Goal: Information Seeking & Learning: Compare options

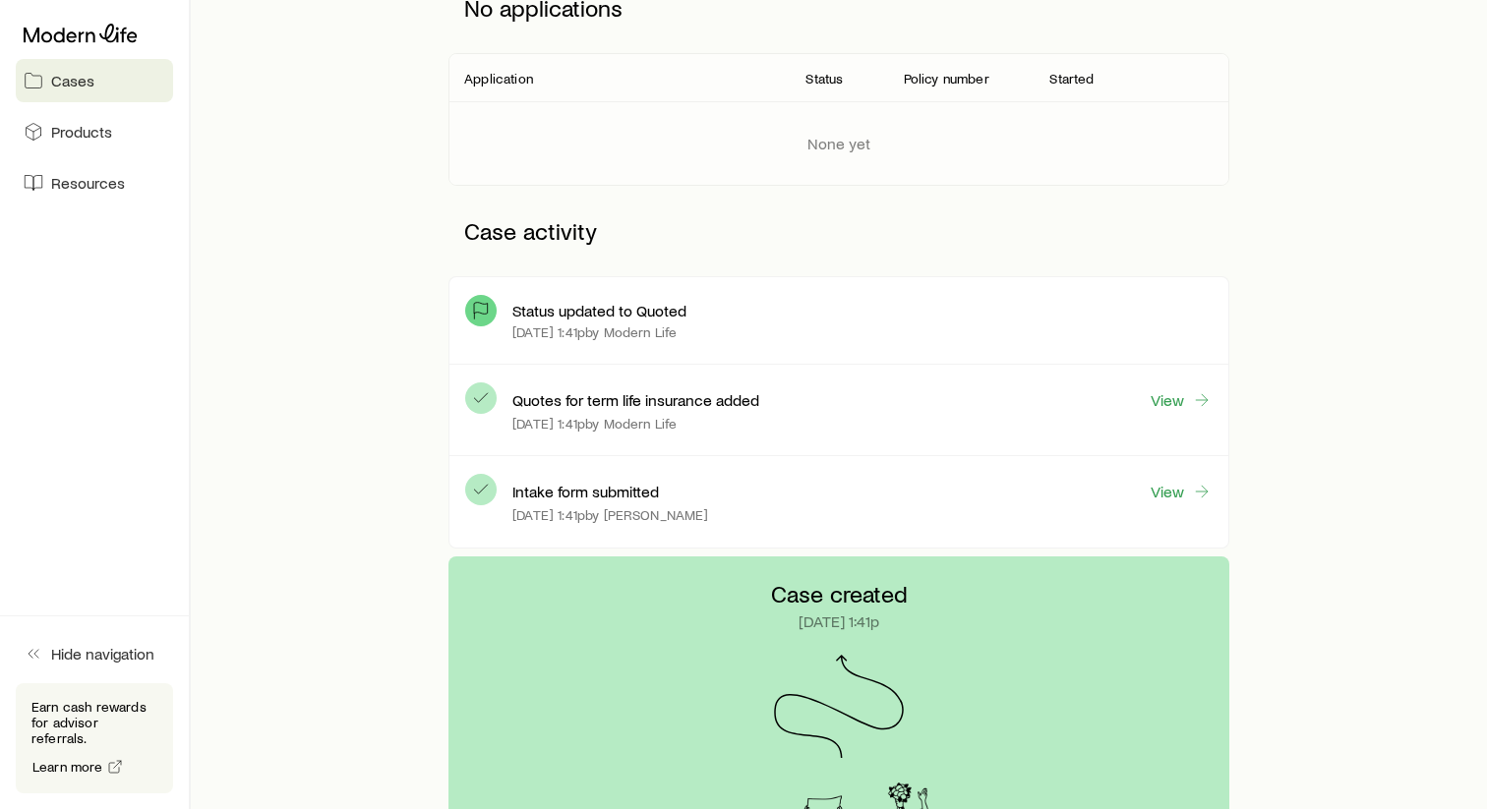
scroll to position [316, 0]
click at [583, 317] on p "Status updated to Quoted" at bounding box center [599, 313] width 174 height 20
click at [1182, 406] on link "View" at bounding box center [1180, 402] width 63 height 23
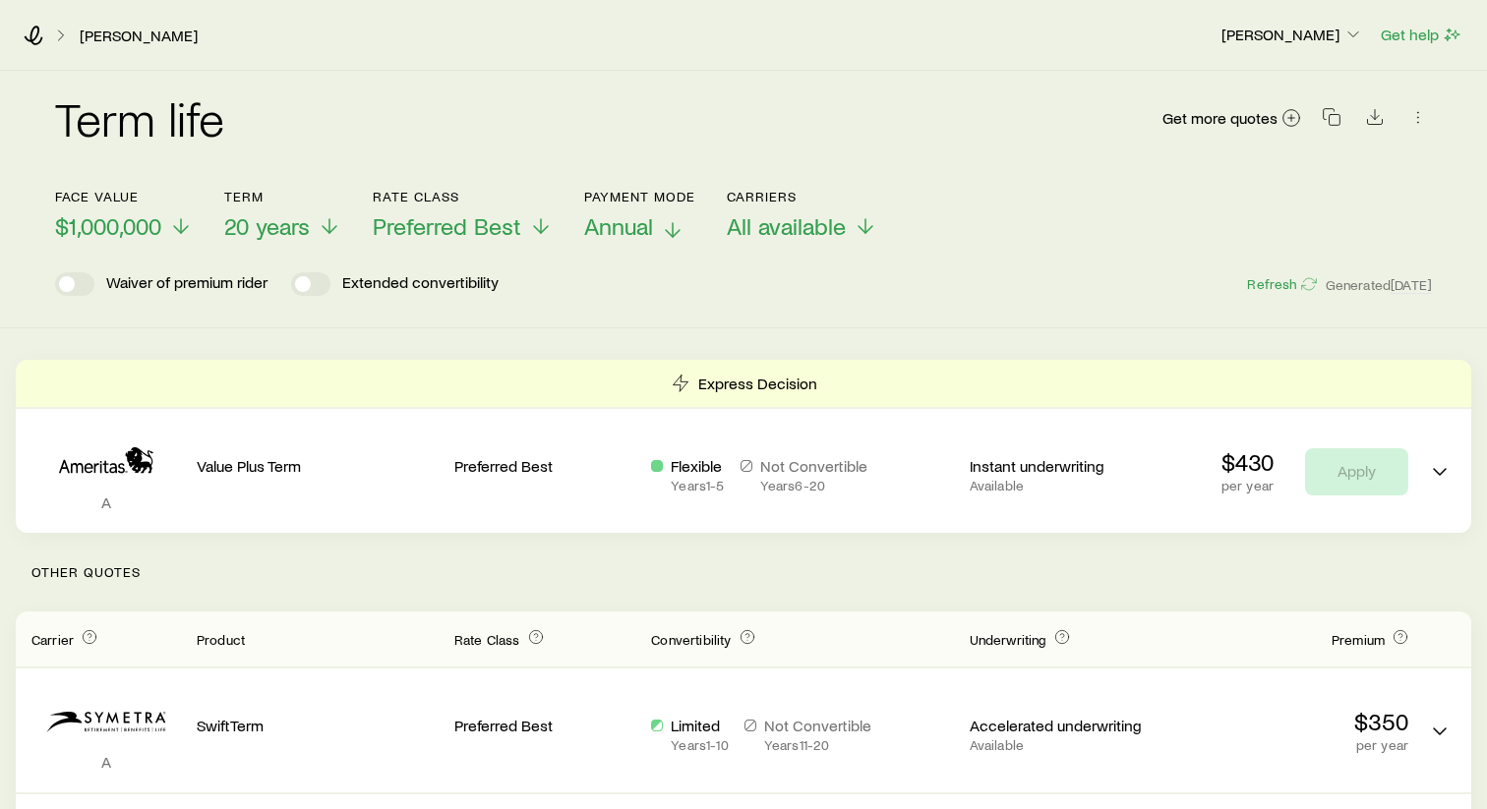
click at [665, 228] on icon at bounding box center [673, 230] width 24 height 24
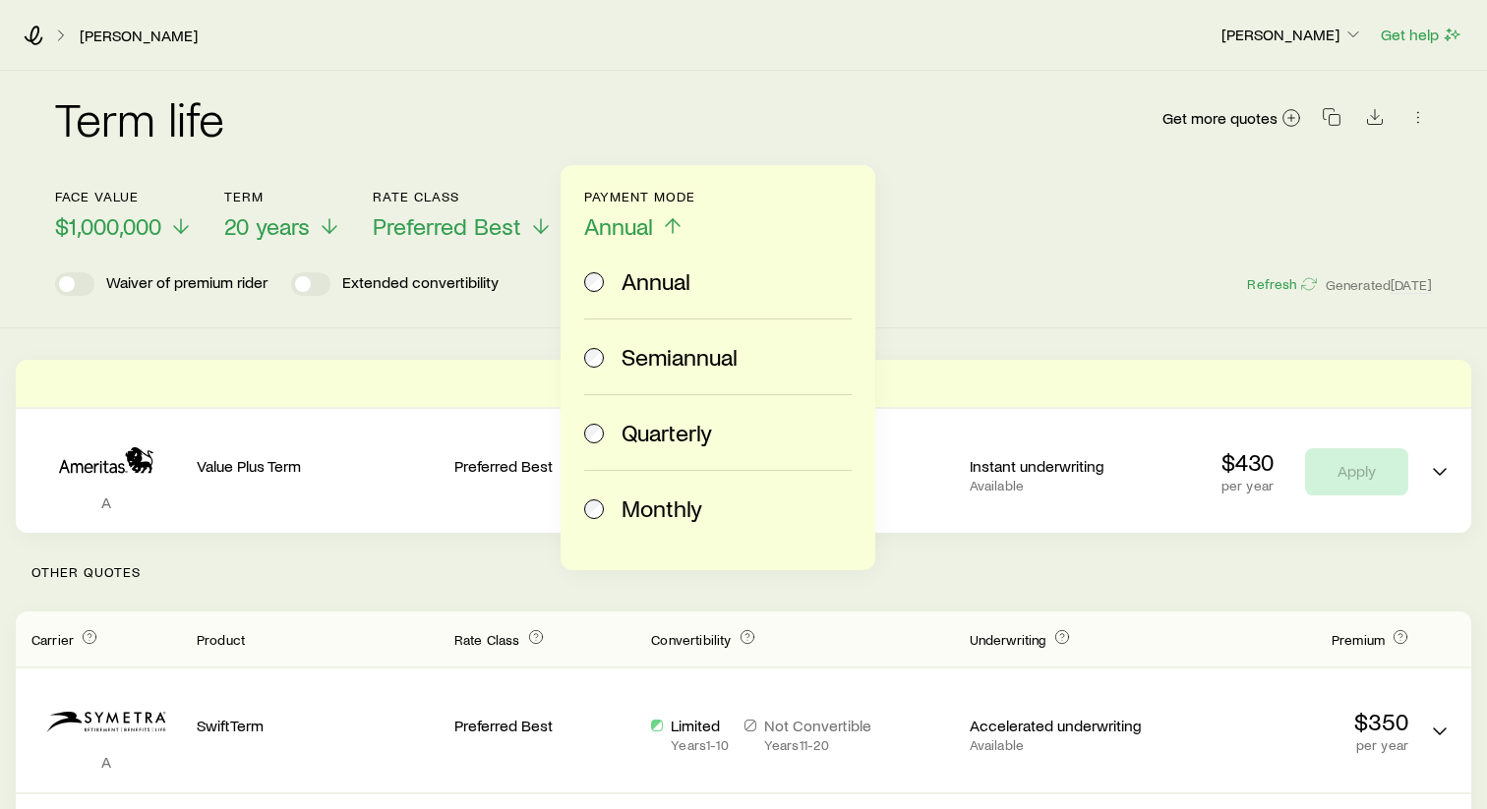
click at [692, 506] on span "Monthly" at bounding box center [661, 509] width 81 height 28
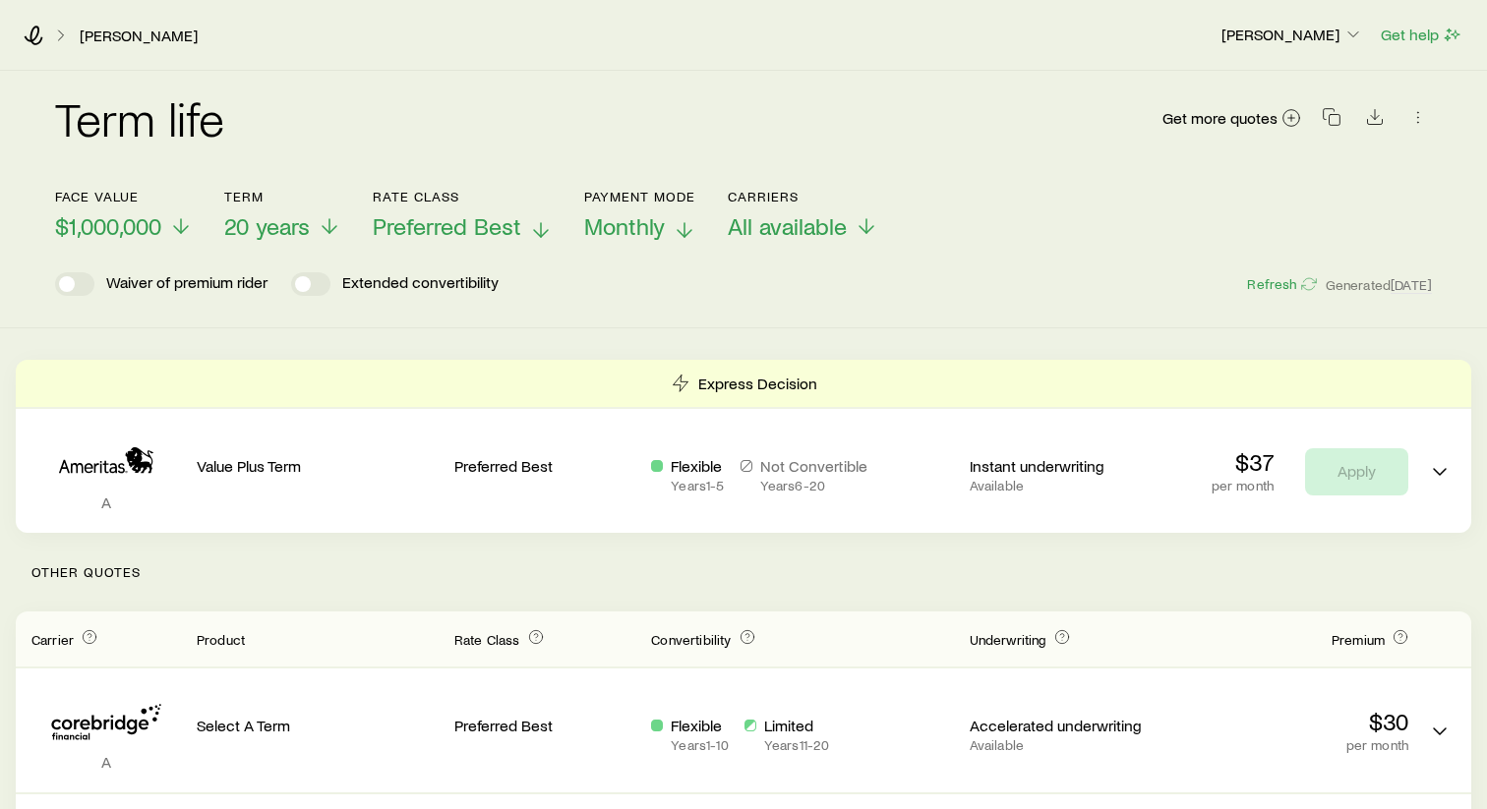
click at [536, 231] on polyline at bounding box center [541, 233] width 14 height 7
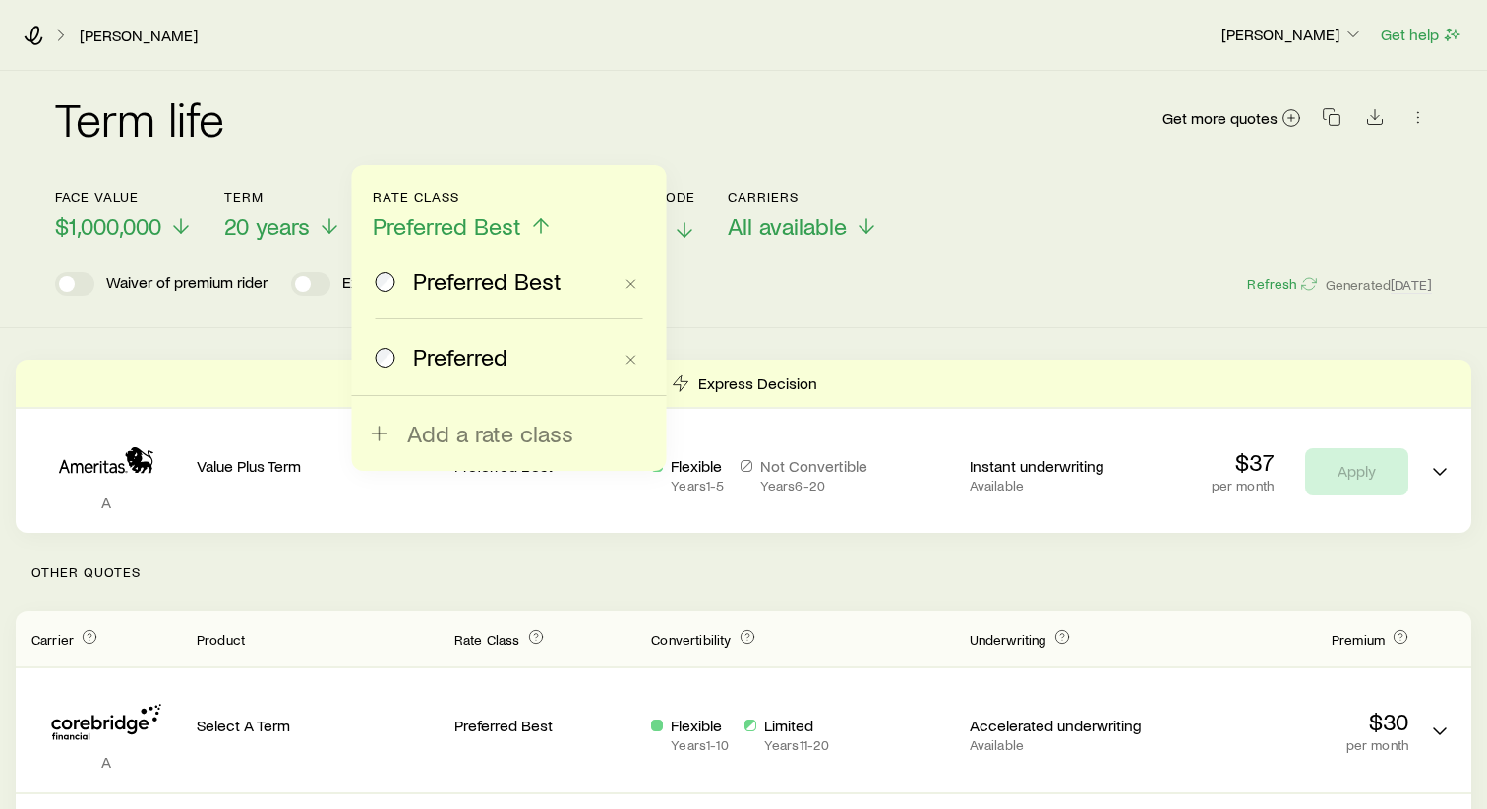
click at [492, 338] on label "Preferred" at bounding box center [494, 357] width 236 height 75
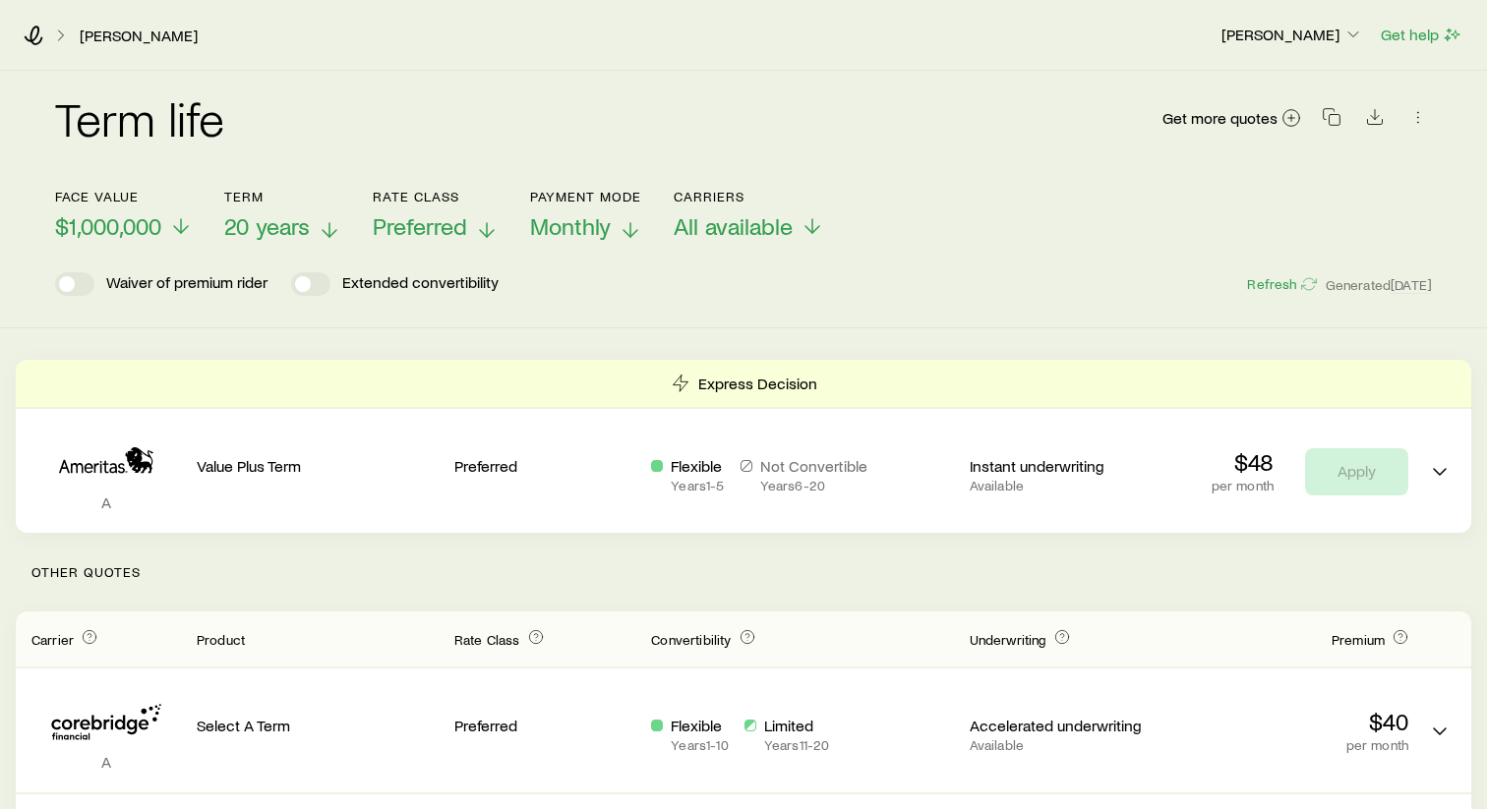
click at [293, 218] on span "20 years" at bounding box center [267, 226] width 86 height 28
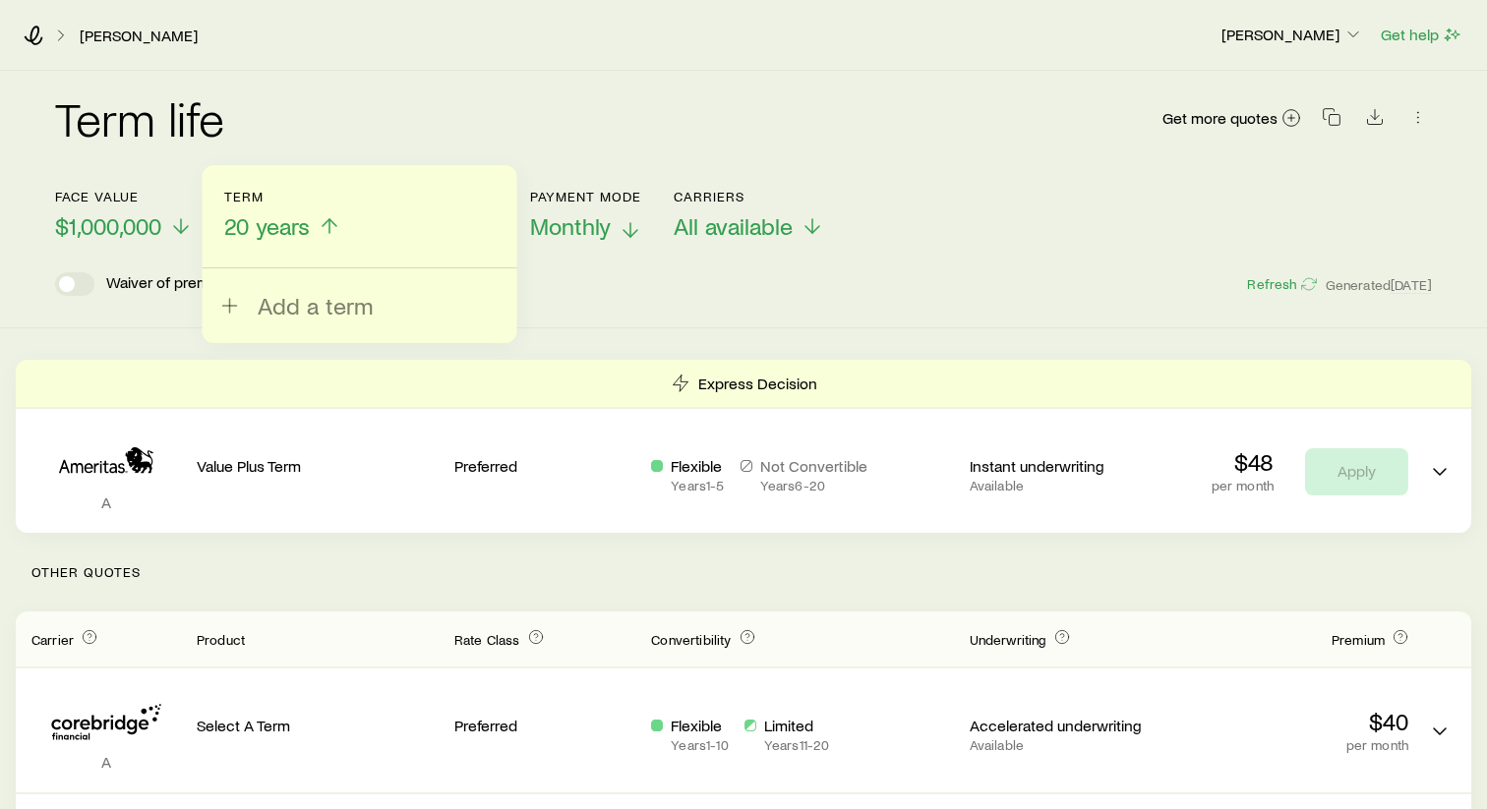
click at [1026, 258] on header "Face value $1,000,000 Term 20 years Add a term Rate Class Preferred Payment Mod…" at bounding box center [743, 242] width 1377 height 107
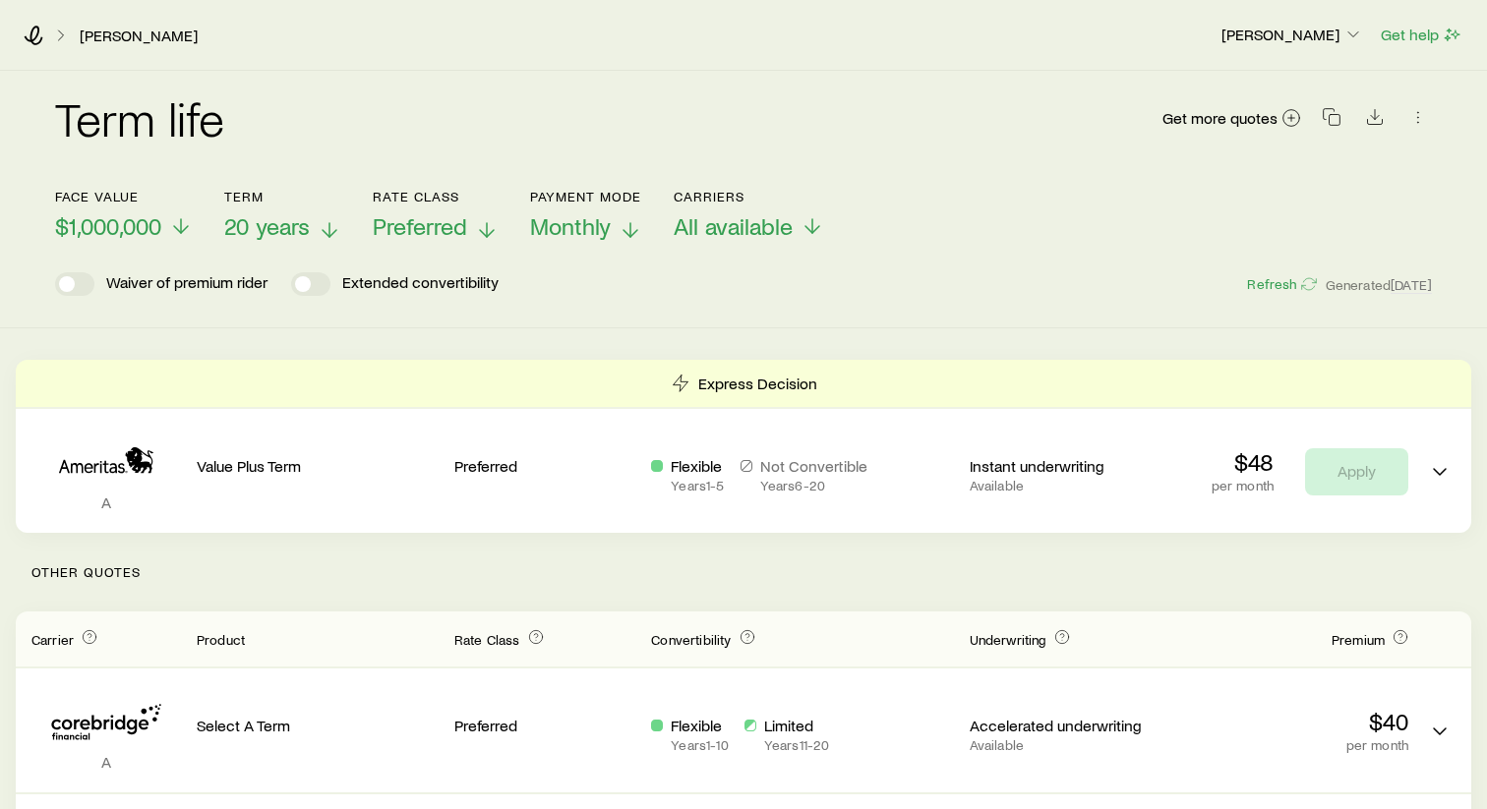
click at [277, 231] on span "20 years" at bounding box center [267, 226] width 86 height 28
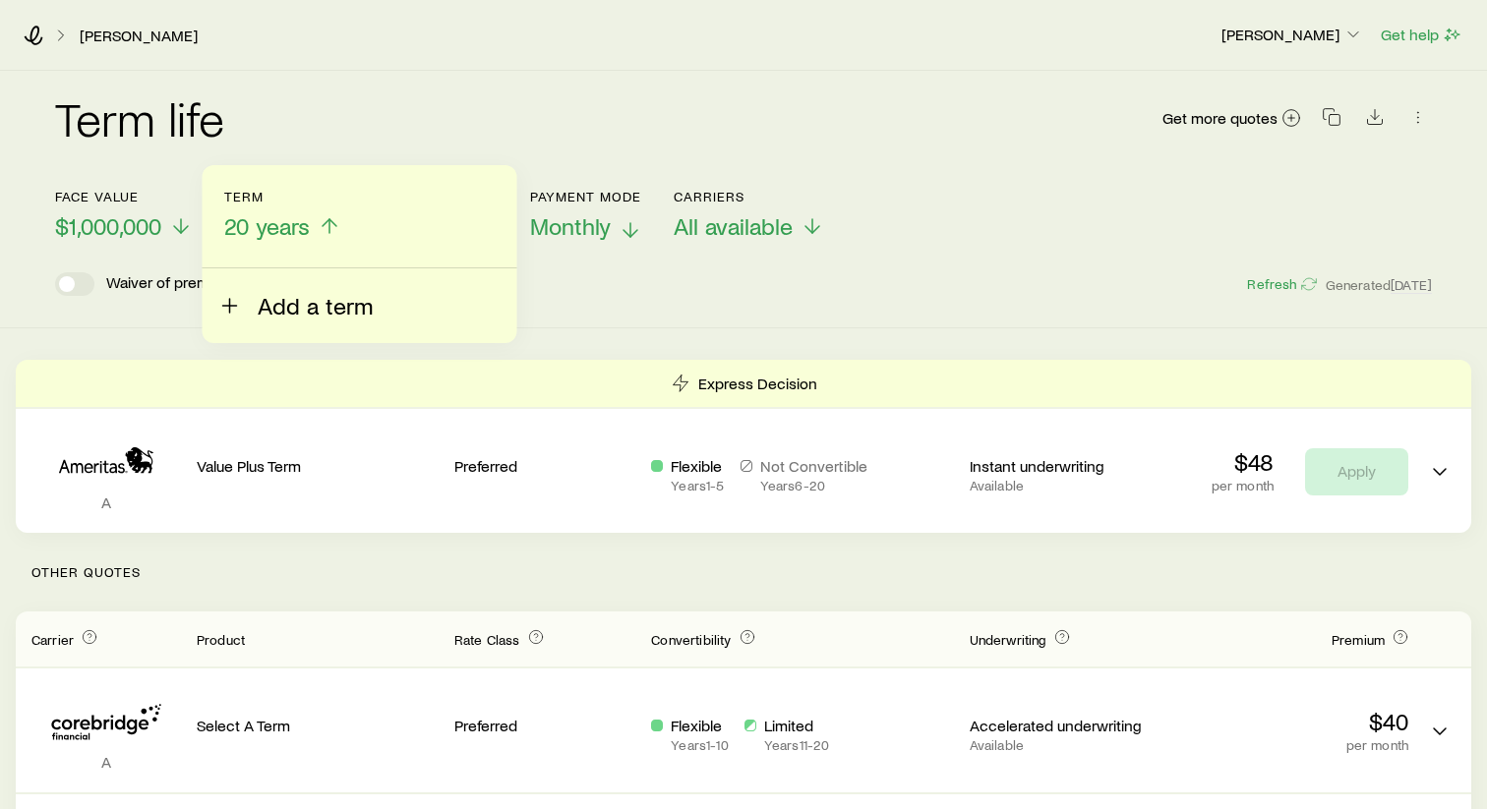
click at [282, 295] on span "Add a term" at bounding box center [315, 306] width 115 height 28
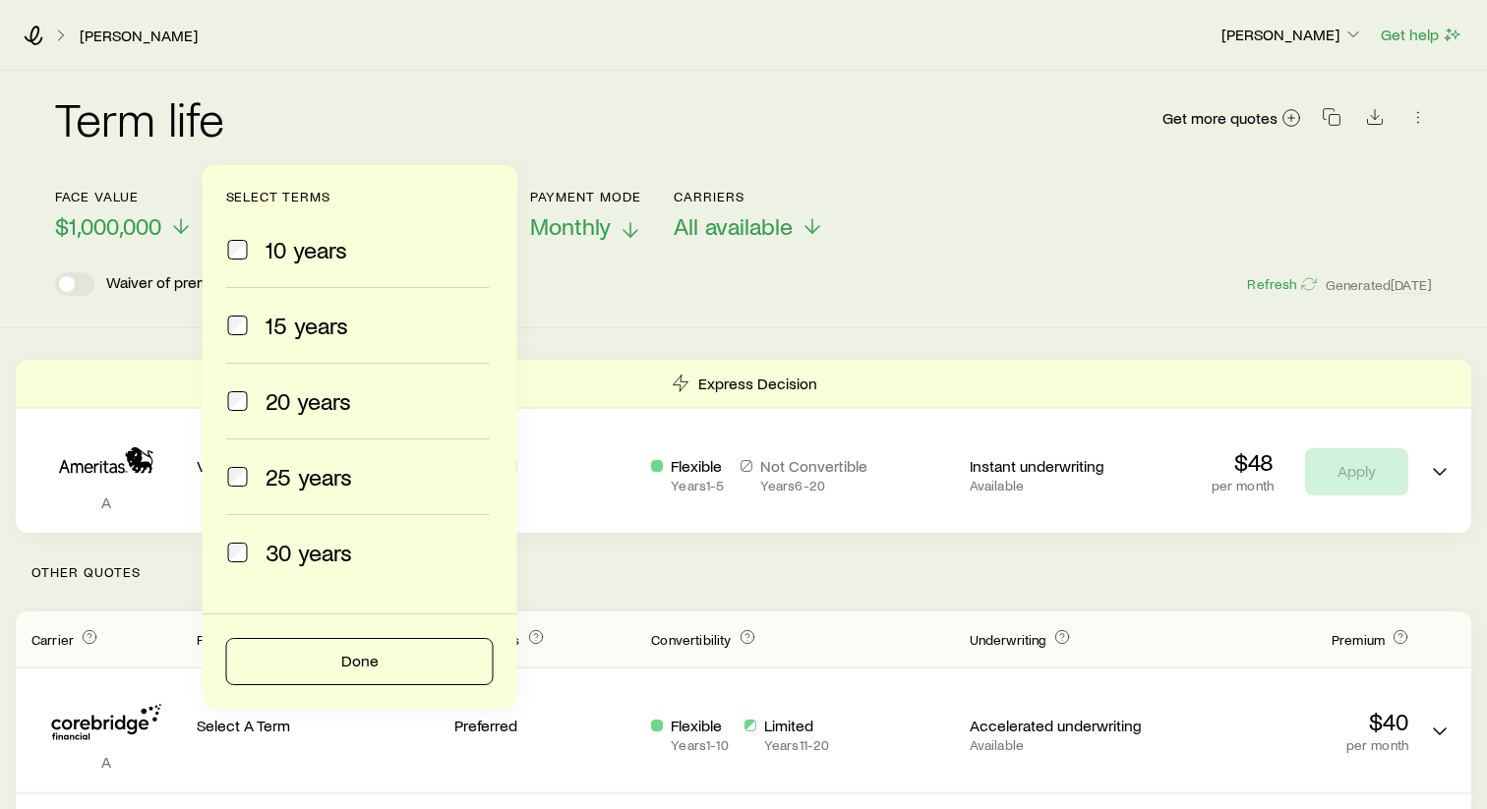
click at [297, 552] on span "30 years" at bounding box center [308, 553] width 87 height 28
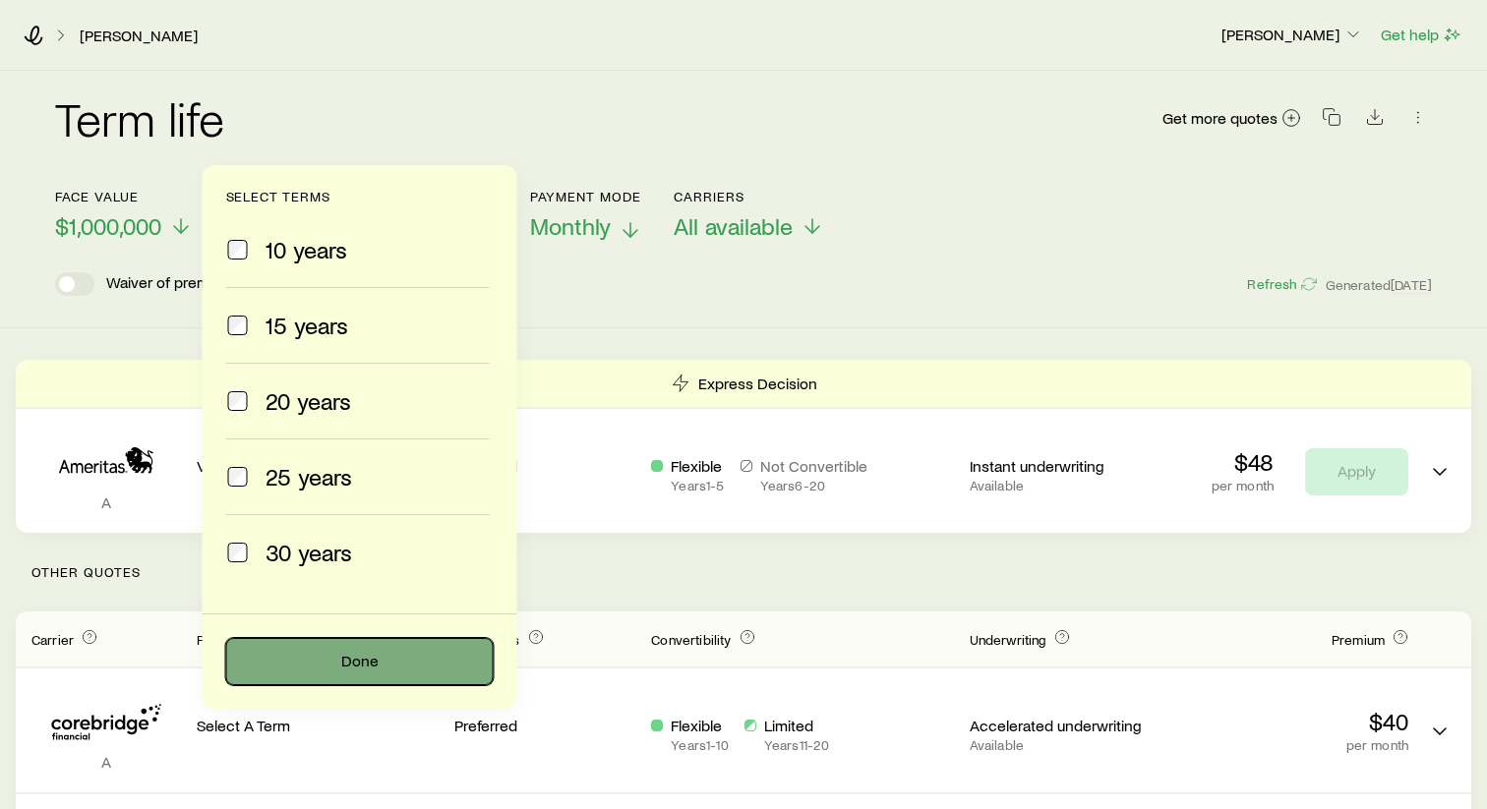
click at [306, 660] on button "Done" at bounding box center [359, 661] width 267 height 47
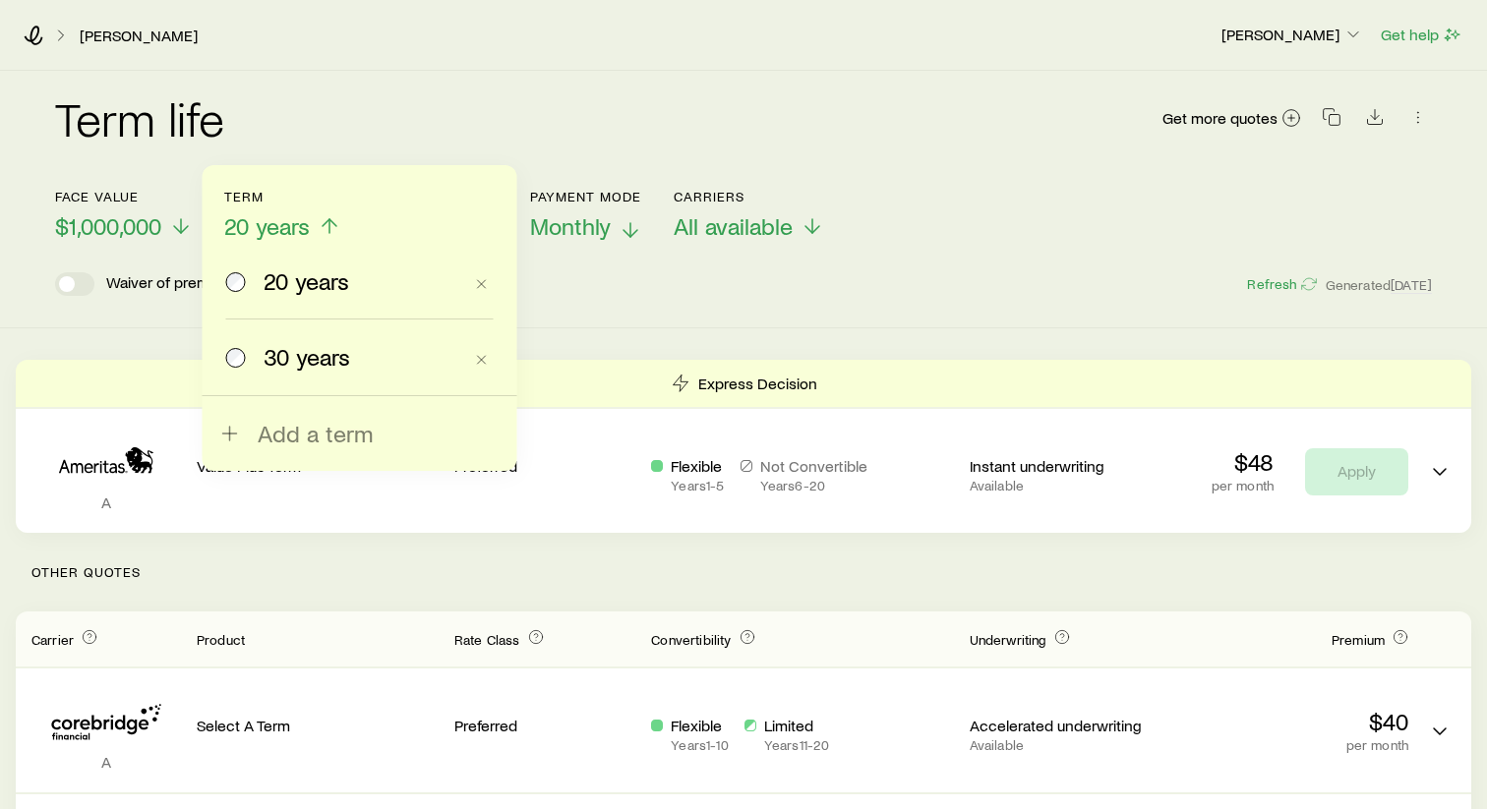
click at [340, 358] on span "30 years" at bounding box center [307, 357] width 87 height 28
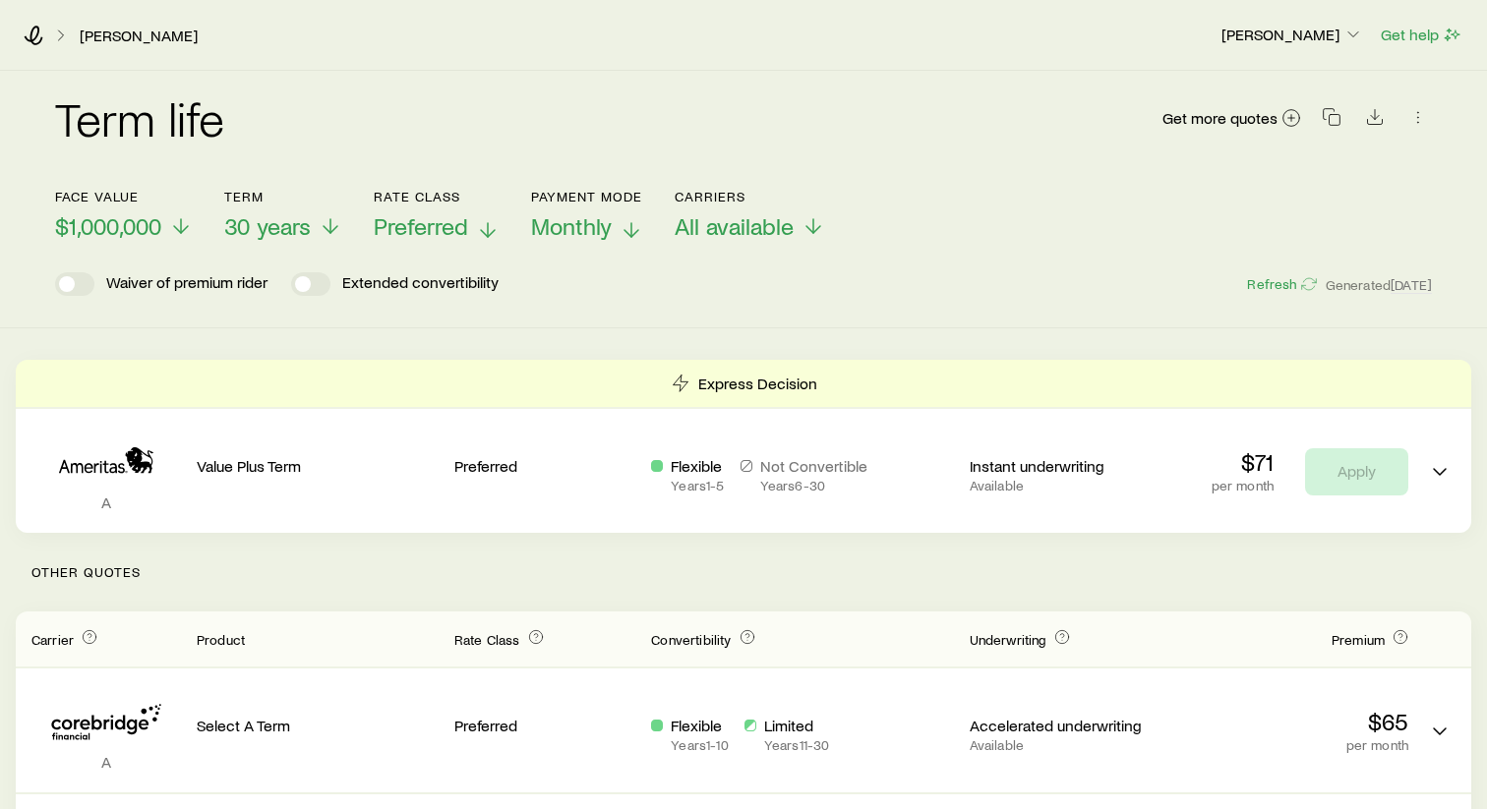
click at [925, 321] on div "Term life Get more quotes Face value $1,000,000 Term 30 years Rate Class Prefer…" at bounding box center [743, 200] width 1487 height 258
click at [34, 49] on div "[PERSON_NAME] [PERSON_NAME] Get help" at bounding box center [743, 35] width 1487 height 71
click at [36, 38] on icon at bounding box center [34, 36] width 20 height 20
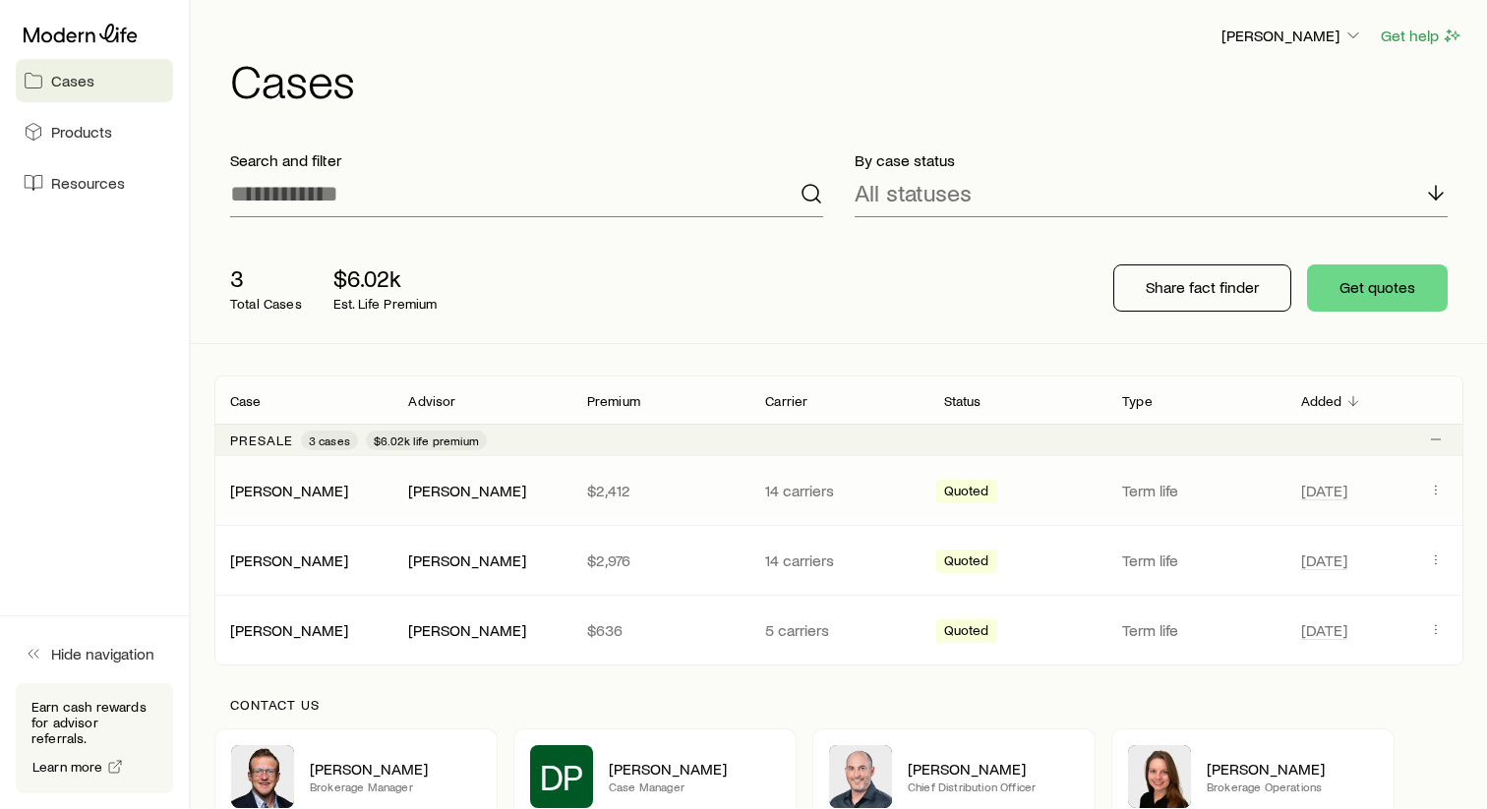
click at [873, 499] on p "14 carriers" at bounding box center [838, 491] width 147 height 20
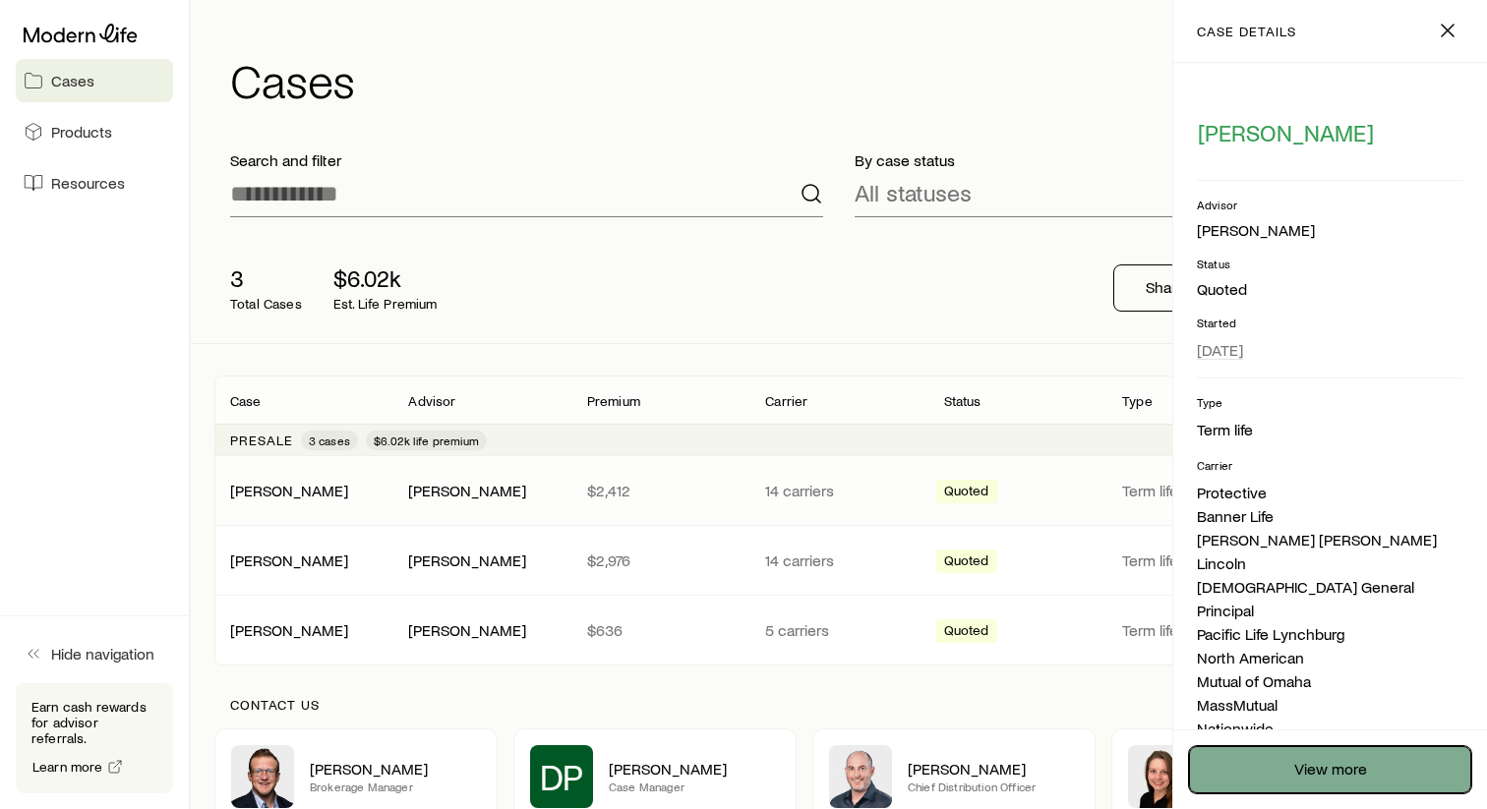
click at [1344, 769] on link "View more" at bounding box center [1330, 769] width 282 height 47
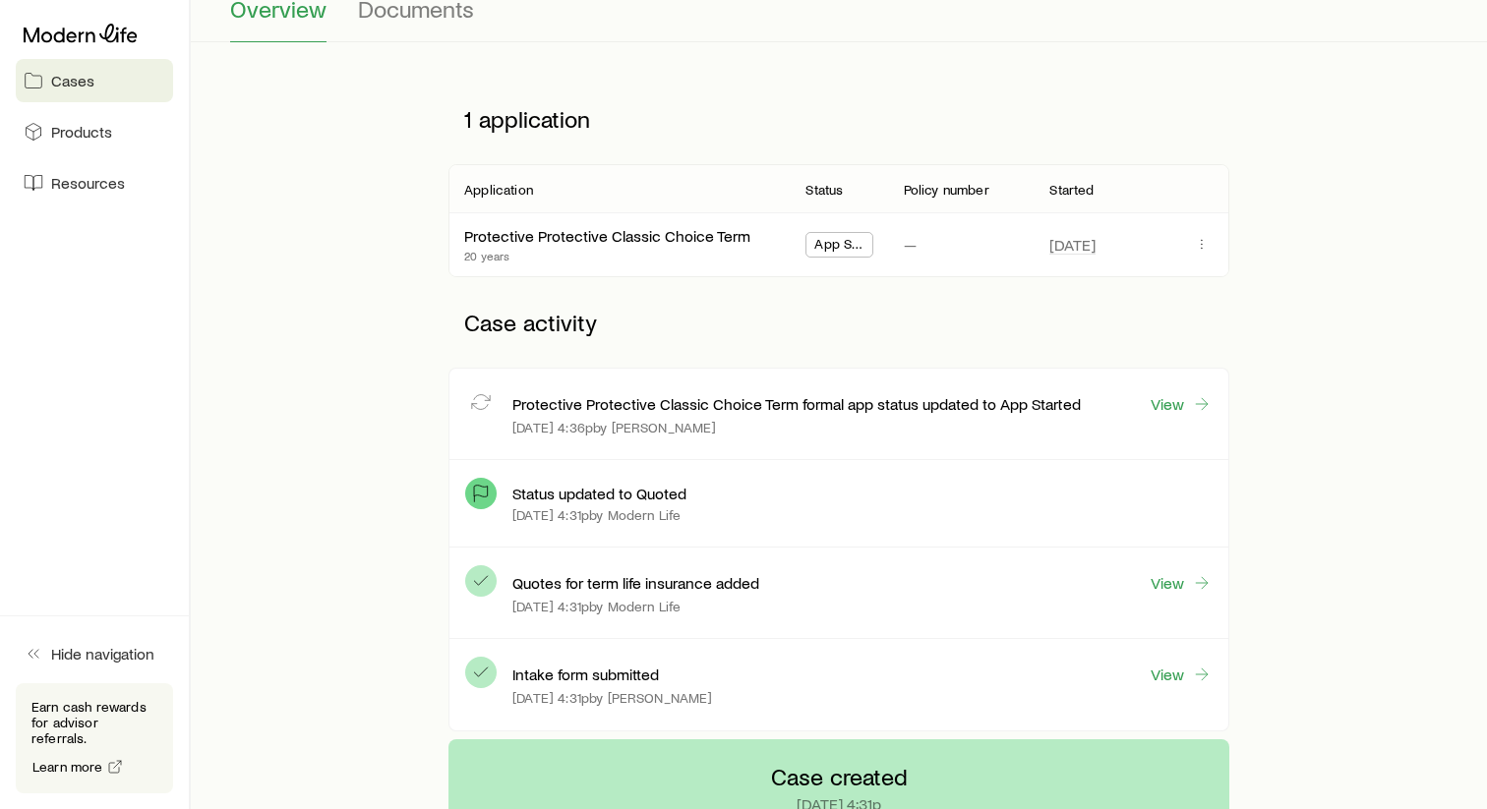
scroll to position [210, 0]
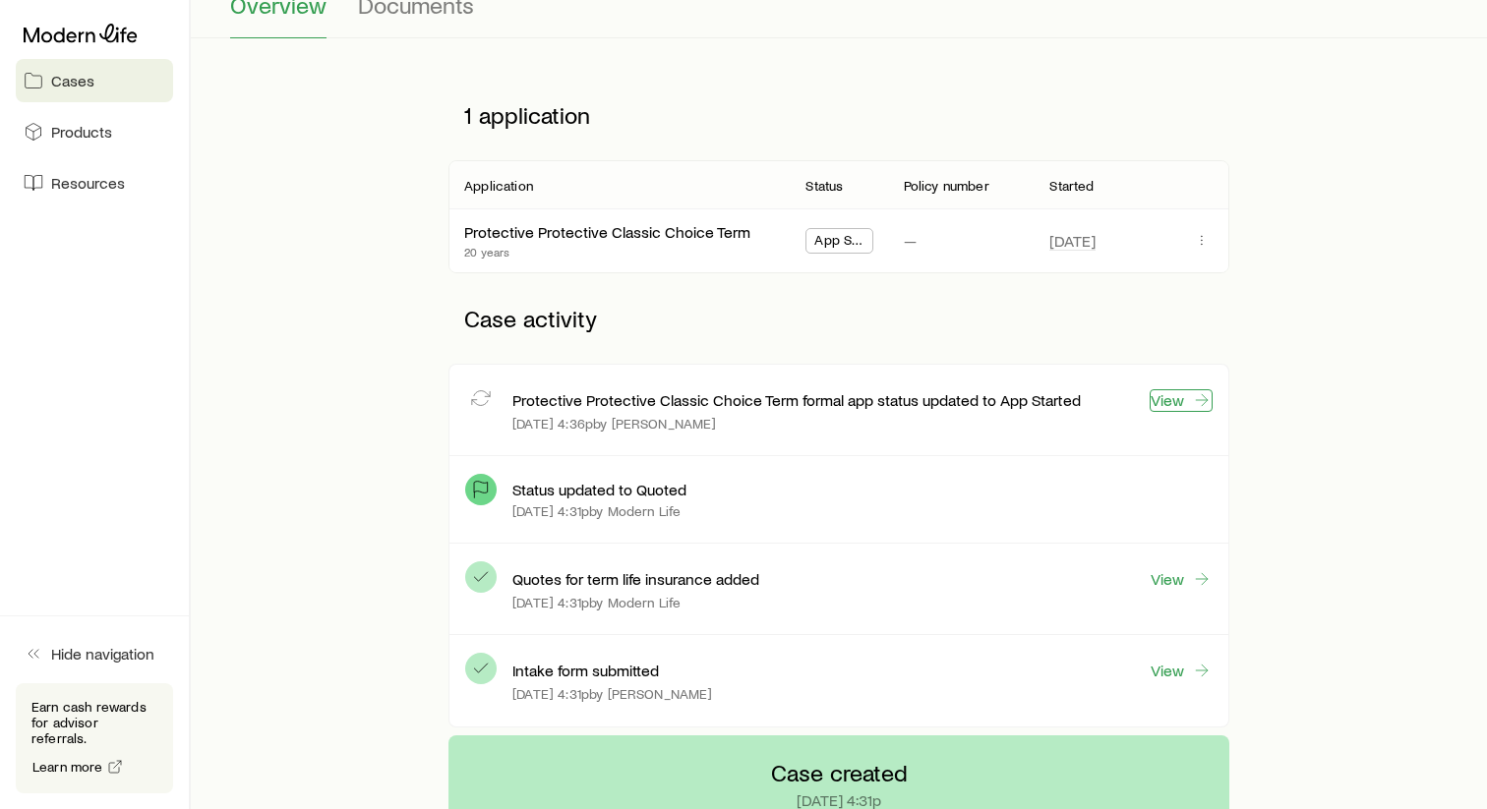
click at [1150, 399] on link "View" at bounding box center [1180, 400] width 63 height 23
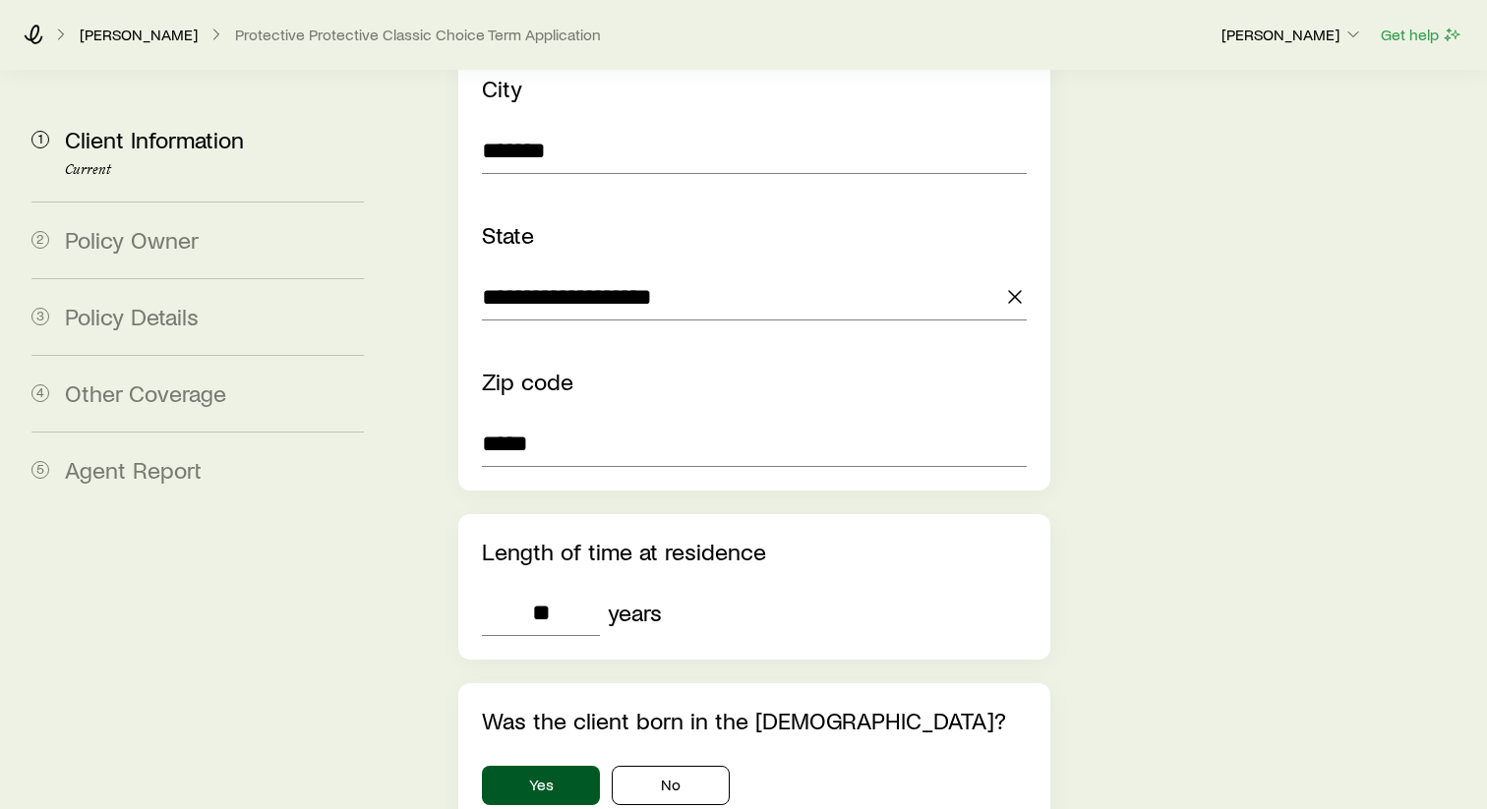
scroll to position [2092, 0]
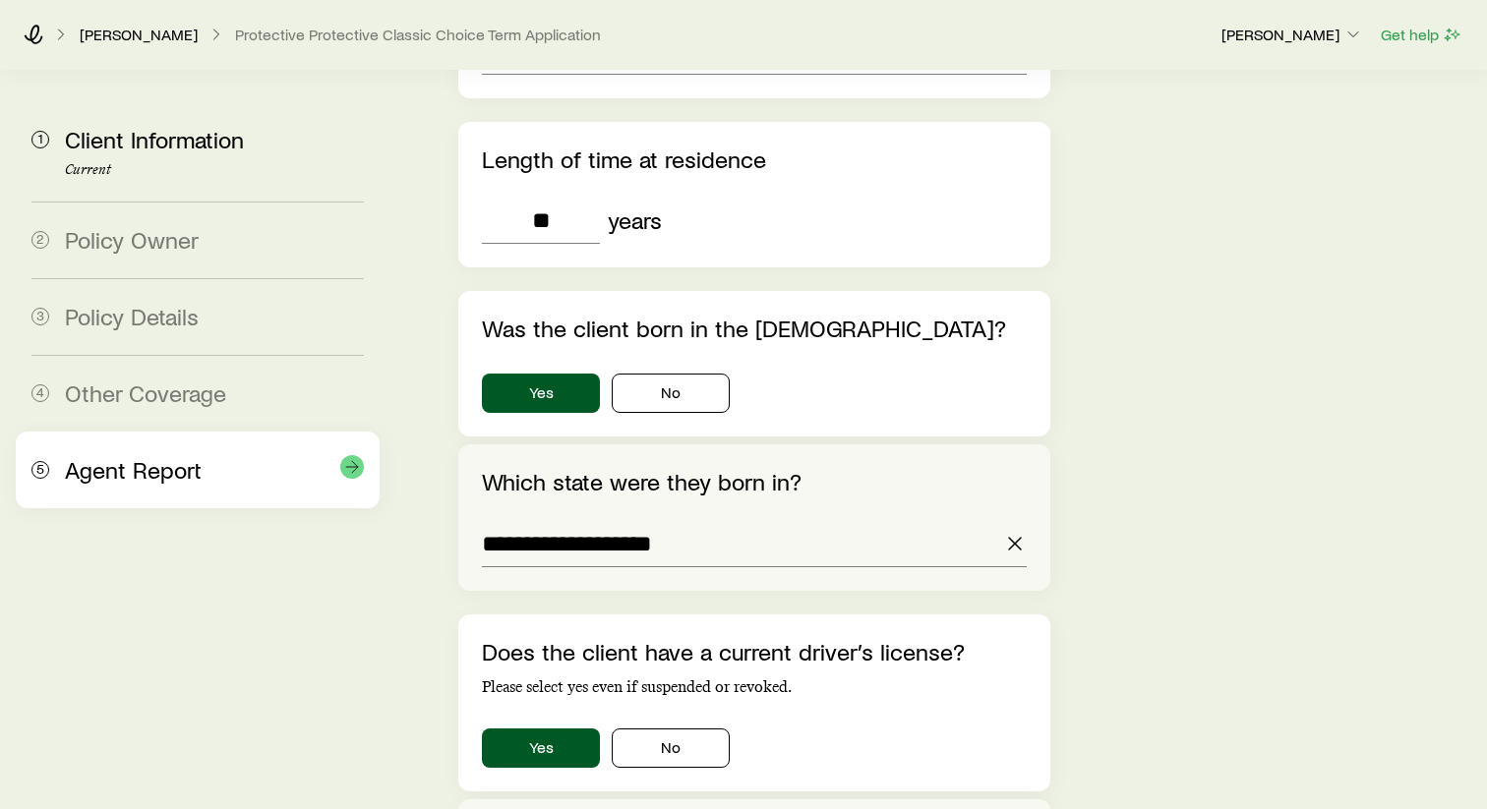
click at [310, 487] on div "5 Agent Report" at bounding box center [197, 470] width 332 height 77
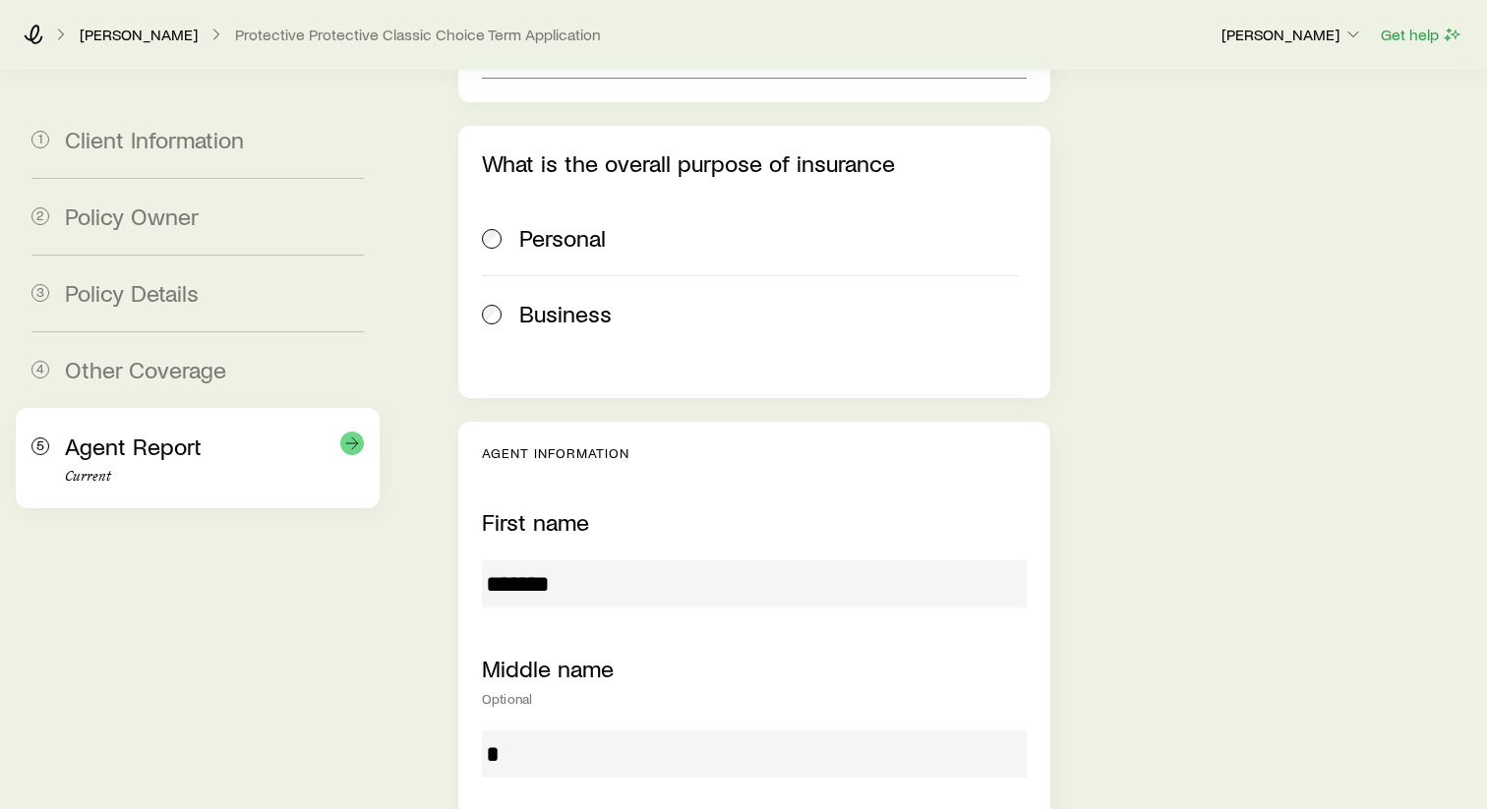
scroll to position [0, 0]
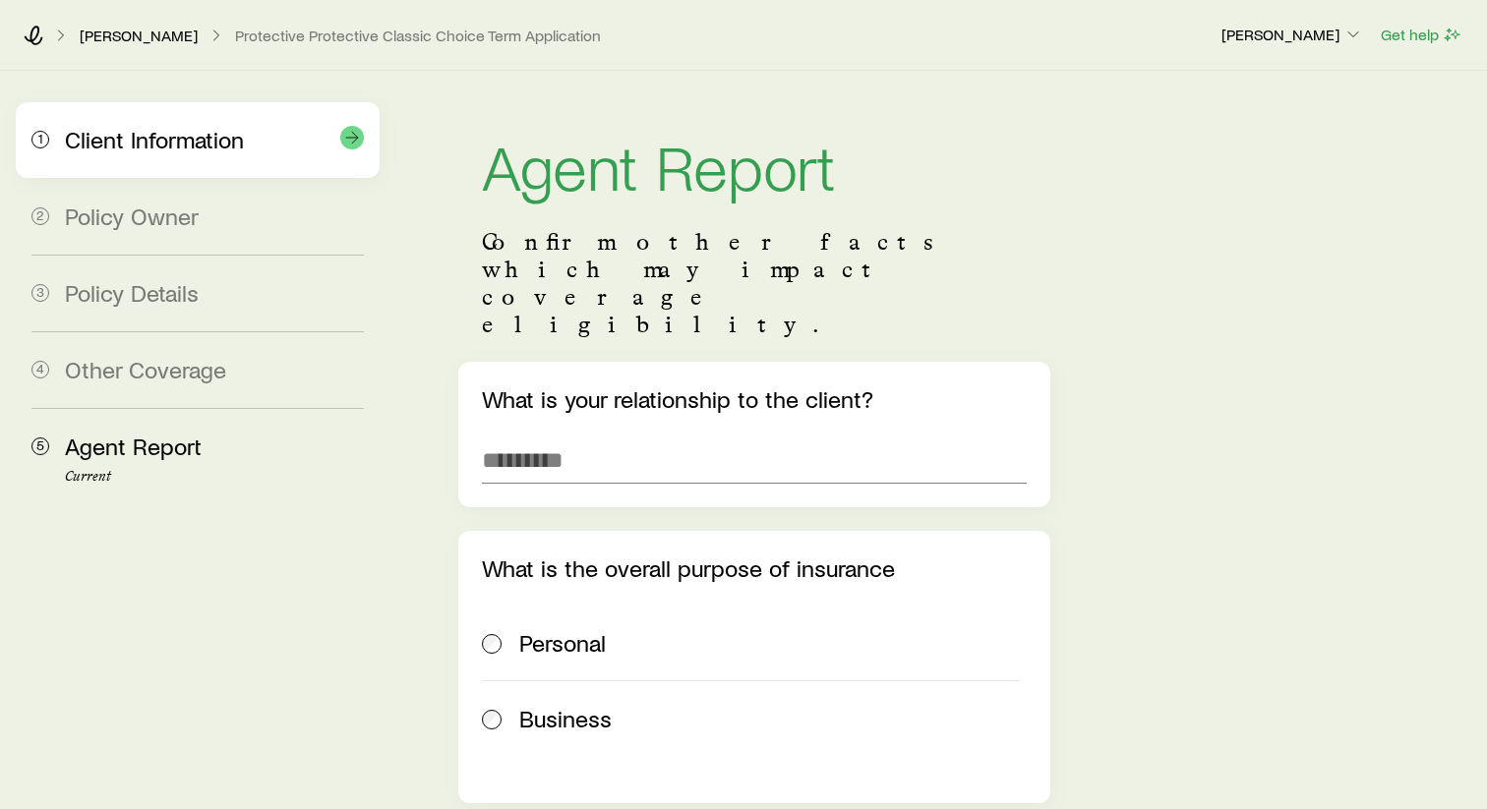
click at [228, 151] on span "Client Information" at bounding box center [154, 139] width 179 height 29
